Goal: Navigation & Orientation: Understand site structure

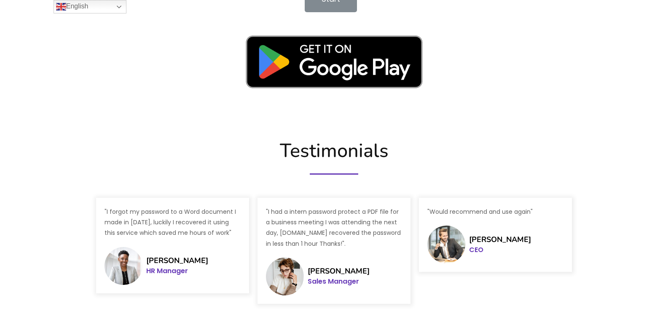
scroll to position [1167, 0]
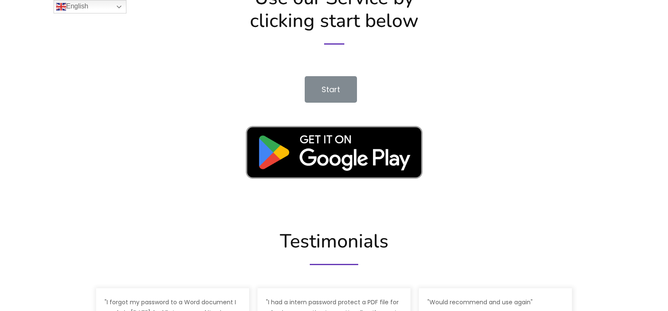
click at [324, 83] on link "Start" at bounding box center [331, 89] width 52 height 27
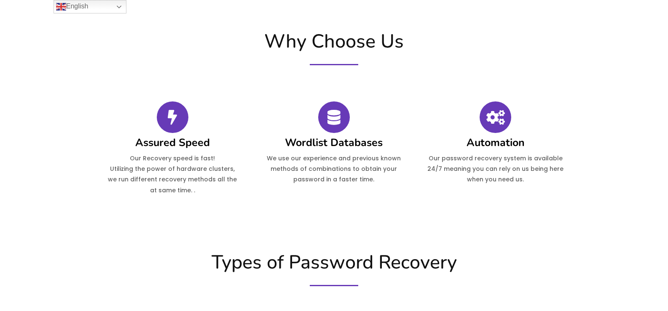
scroll to position [155, 0]
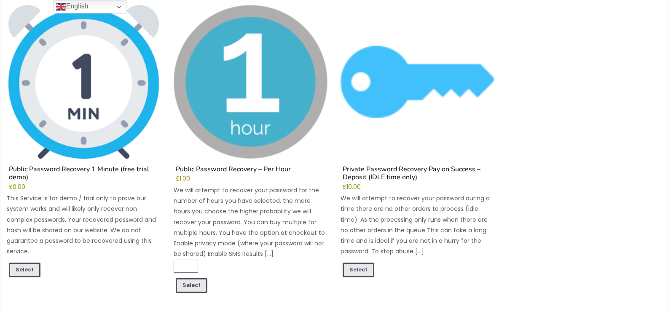
scroll to position [211, 0]
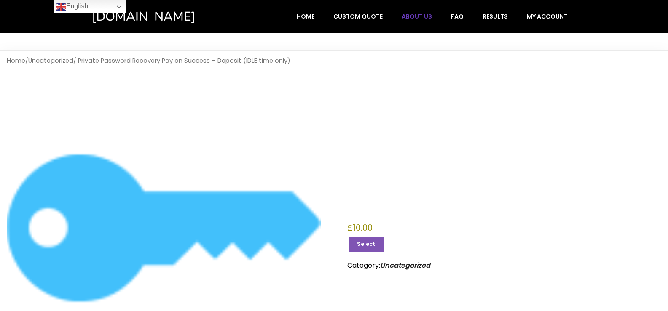
click at [412, 13] on span "About Us" at bounding box center [416, 17] width 30 height 8
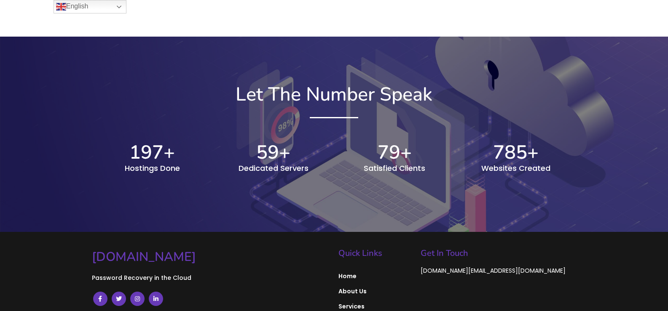
scroll to position [921, 0]
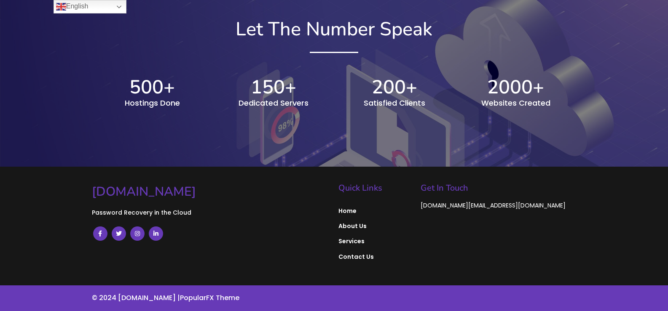
click at [359, 243] on span "Services" at bounding box center [375, 242] width 74 height 8
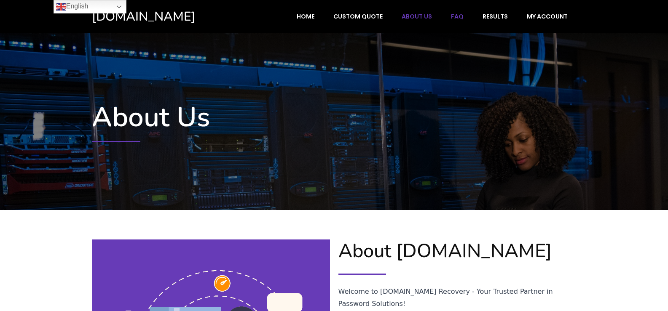
click at [459, 15] on span "FAQ" at bounding box center [457, 17] width 13 height 8
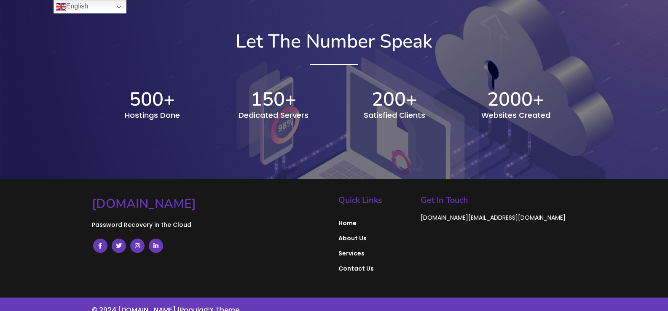
scroll to position [848, 0]
